Goal: Complete application form: Complete application form

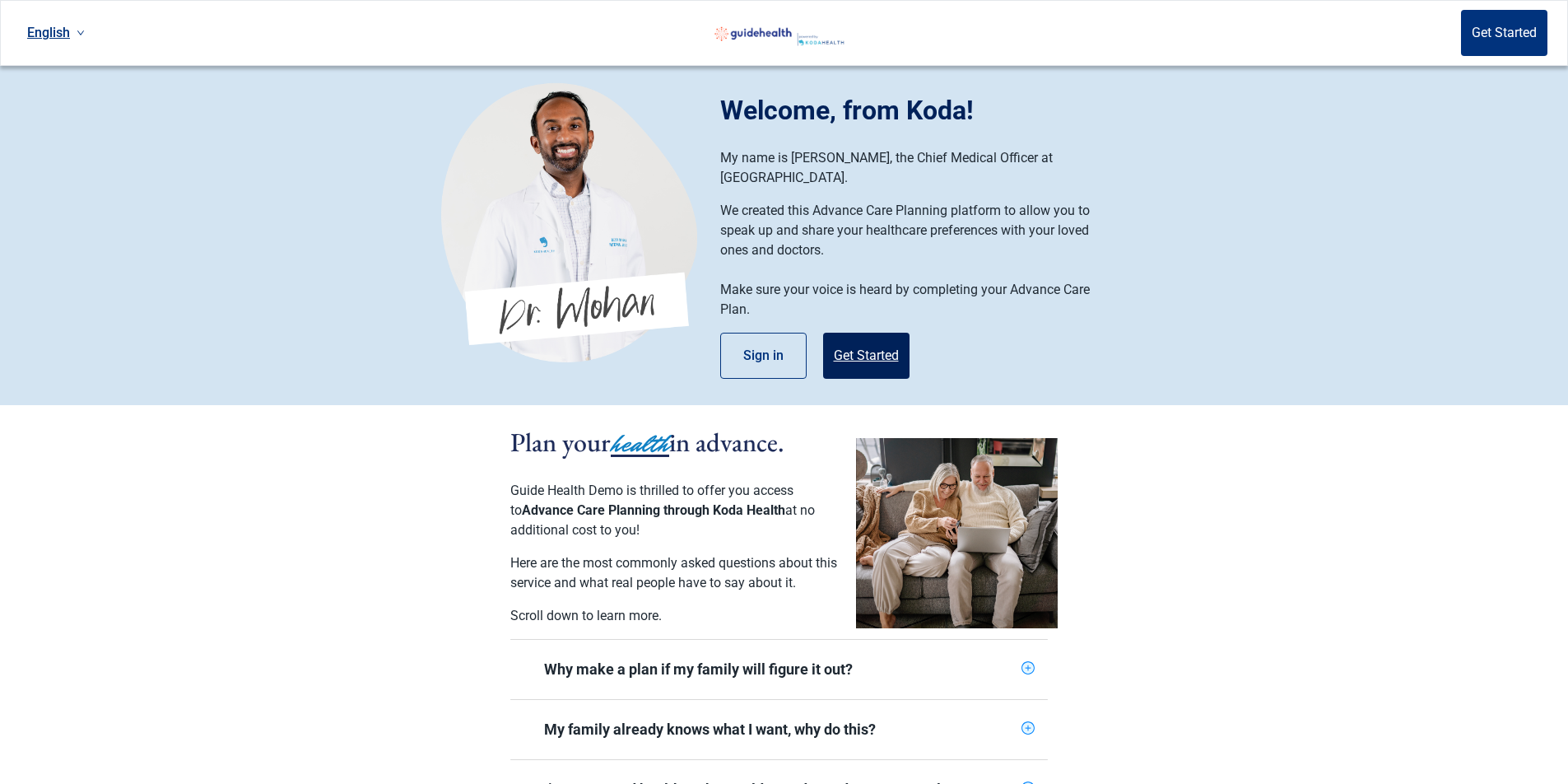
click at [879, 341] on button "Get Started" at bounding box center [866, 356] width 87 height 46
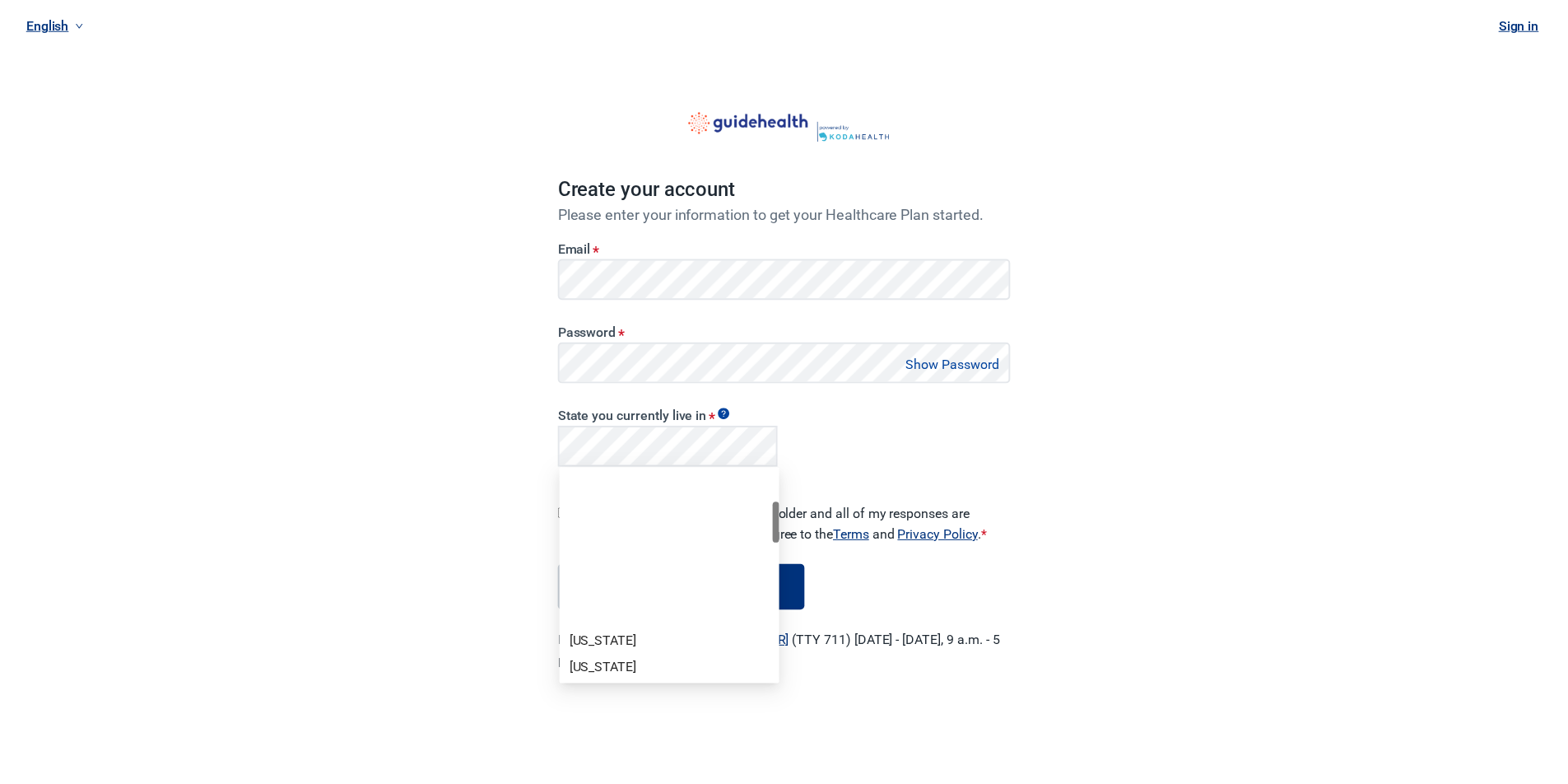
scroll to position [164, 0]
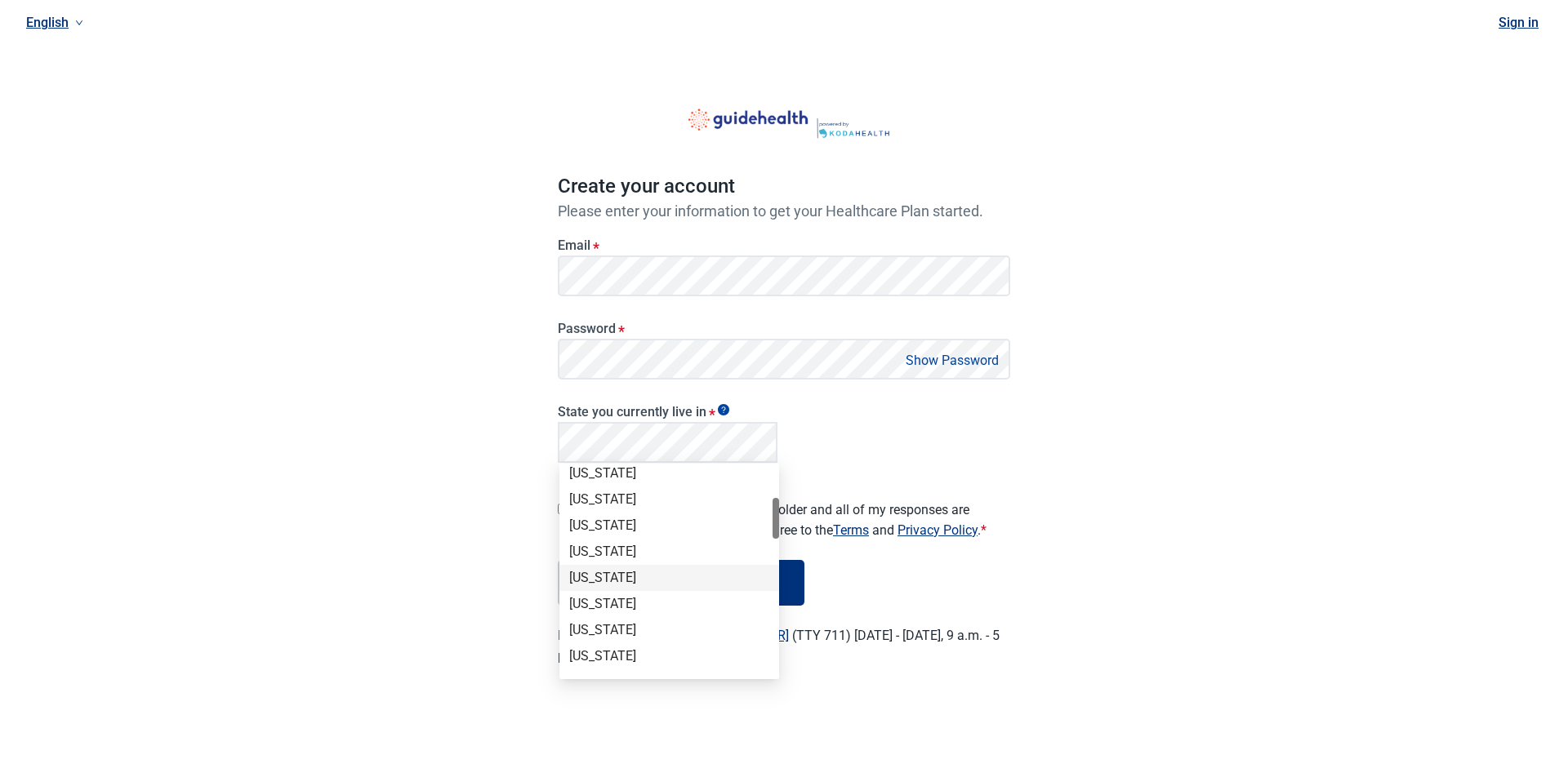
click at [613, 582] on div "Georgia" at bounding box center [669, 577] width 200 height 18
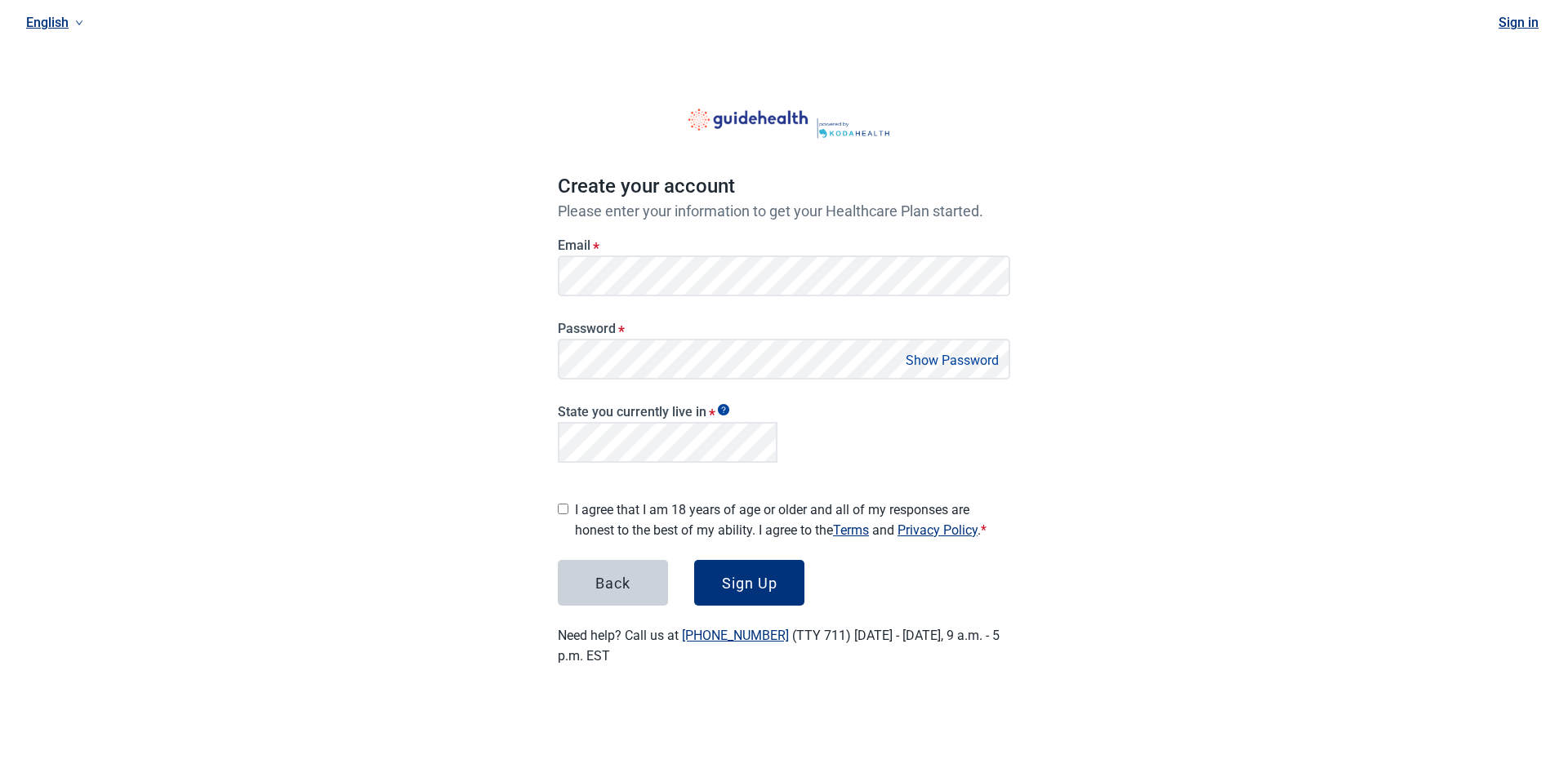
click at [967, 357] on button "Show Password" at bounding box center [952, 360] width 103 height 22
click at [558, 504] on input "I agree that I am 18 years of age or older and all of my responses are honest t…" at bounding box center [563, 509] width 11 height 11
checkbox input "true"
click at [735, 575] on div "Sign Up" at bounding box center [750, 583] width 55 height 17
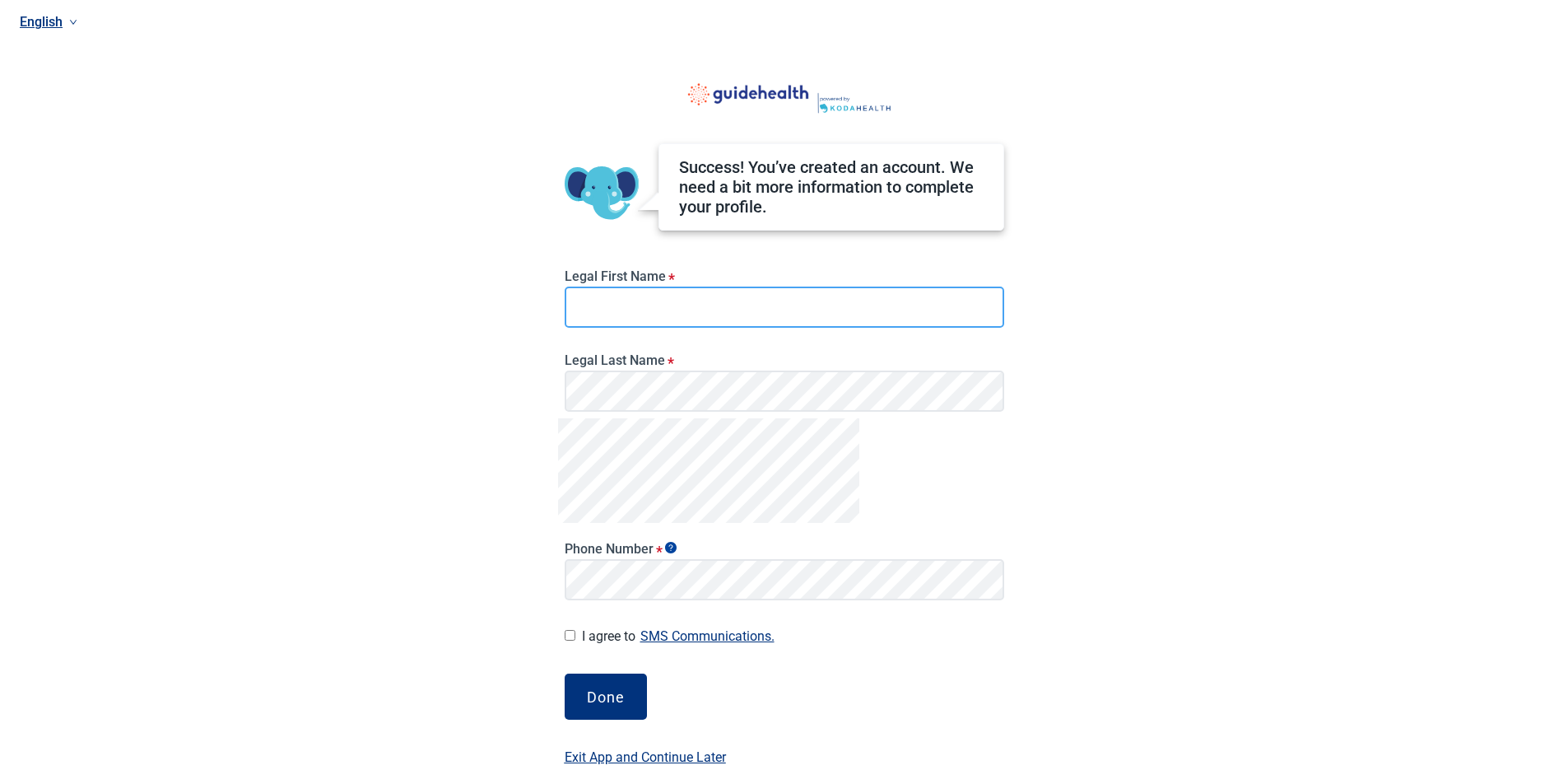
click at [680, 306] on input "Legal First Name *" at bounding box center [784, 307] width 440 height 41
type input "Ta'Meria"
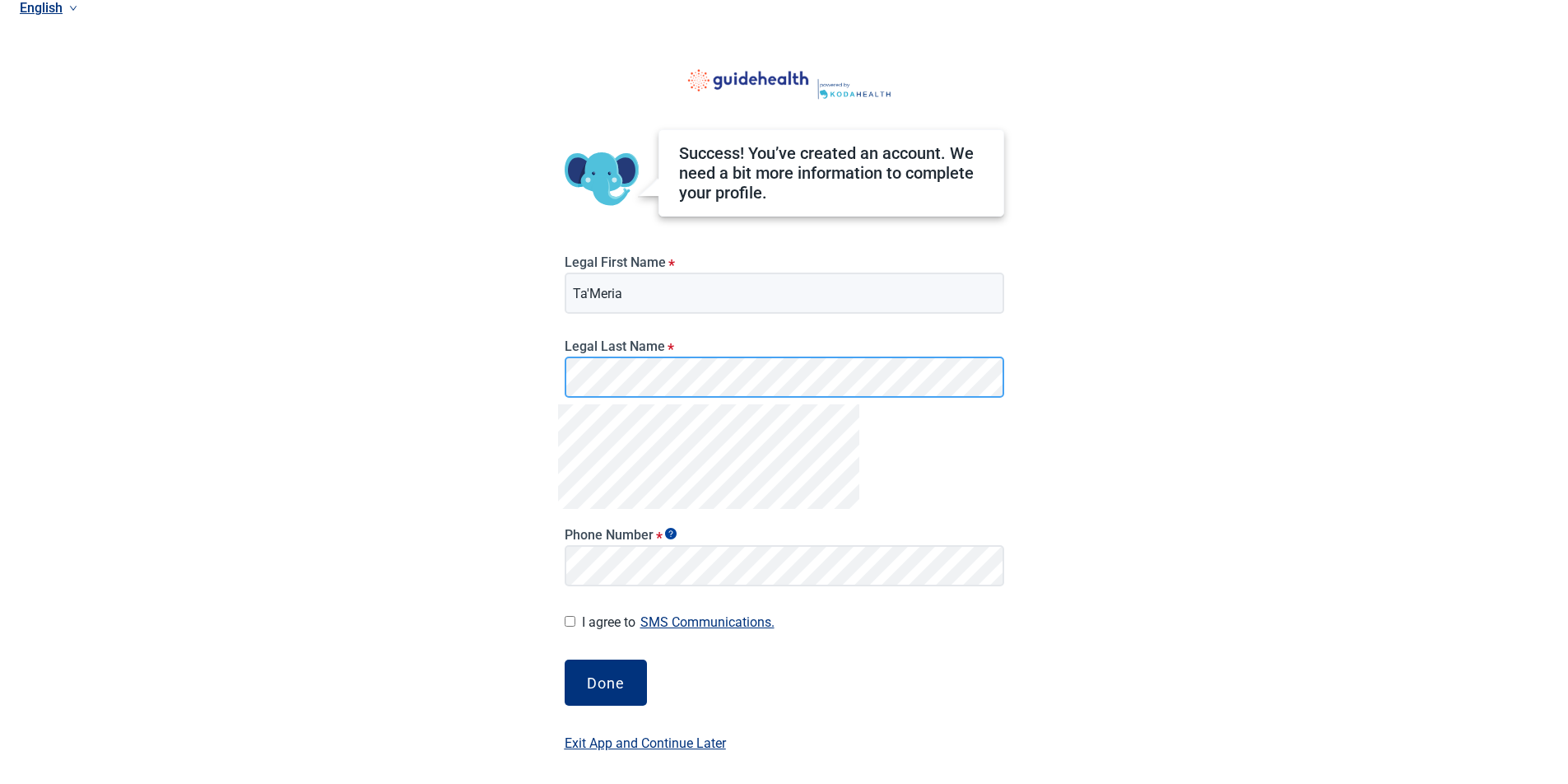
scroll to position [18, 0]
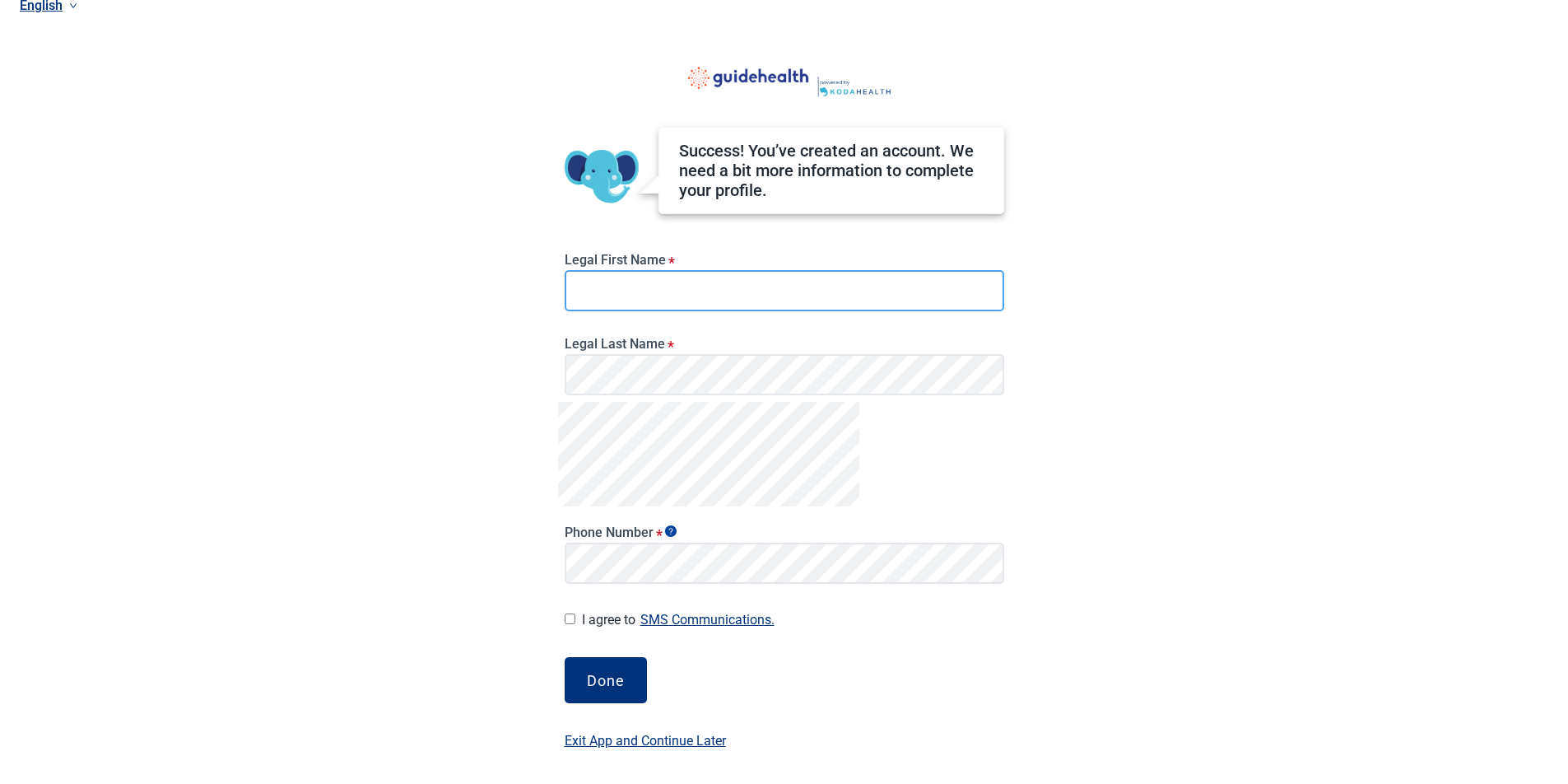
click at [859, 292] on input "Legal First Name *" at bounding box center [784, 290] width 440 height 41
click at [628, 296] on input "Legal First Name *" at bounding box center [784, 290] width 440 height 41
type input "[PERSON_NAME]"
click at [619, 704] on div "Done Exit App and Continue Later" at bounding box center [784, 690] width 440 height 66
click at [627, 695] on button "Done" at bounding box center [606, 680] width 83 height 46
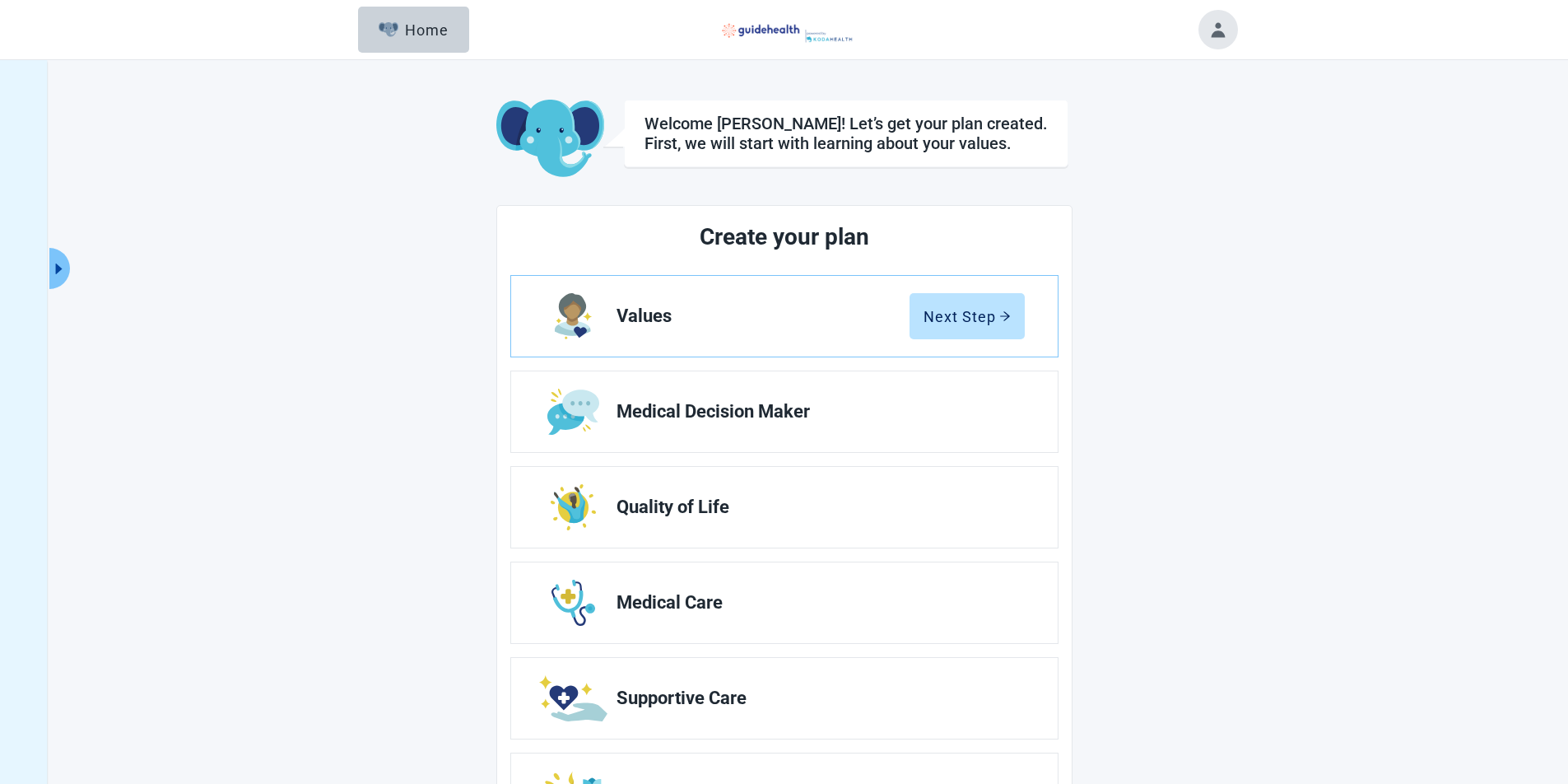
click at [1233, 35] on button "Toggle account menu" at bounding box center [1218, 30] width 40 height 40
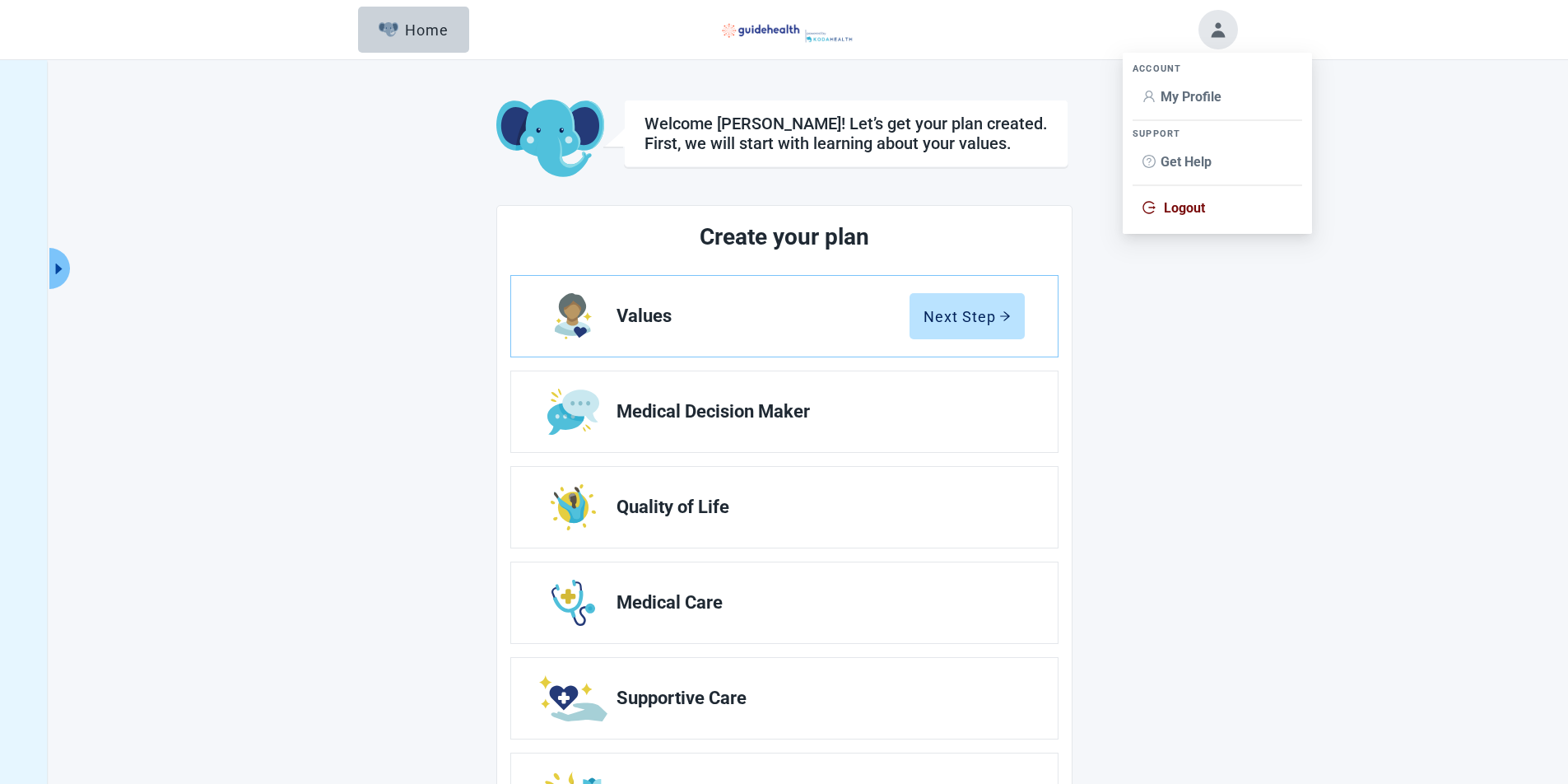
click at [1378, 43] on div "Menu Home" at bounding box center [784, 30] width 1568 height 60
